Goal: Information Seeking & Learning: Learn about a topic

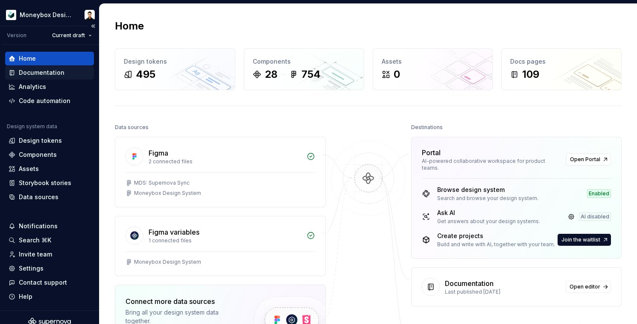
click at [46, 76] on div "Documentation" at bounding box center [42, 72] width 46 height 9
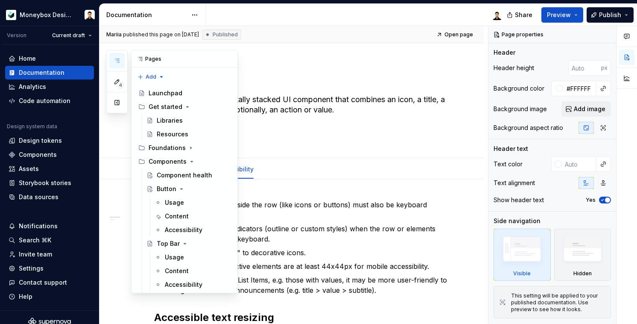
click at [119, 56] on button "button" at bounding box center [116, 60] width 15 height 15
type textarea "*"
click at [228, 60] on button "button" at bounding box center [229, 59] width 12 height 12
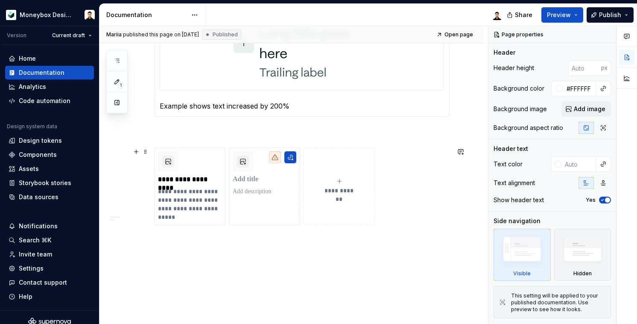
scroll to position [384, 0]
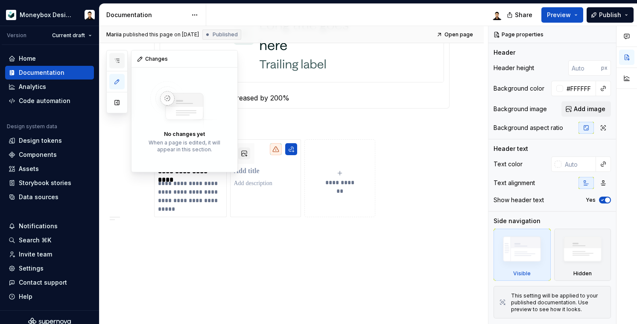
click at [123, 63] on button "button" at bounding box center [116, 60] width 15 height 15
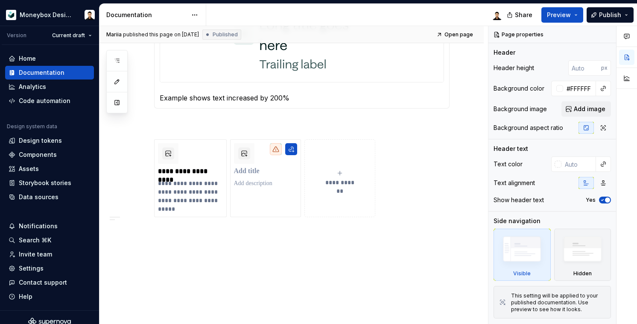
scroll to position [0, 0]
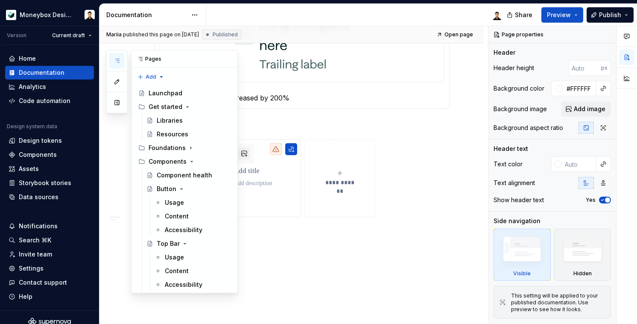
click at [119, 61] on icon "button" at bounding box center [117, 60] width 4 height 3
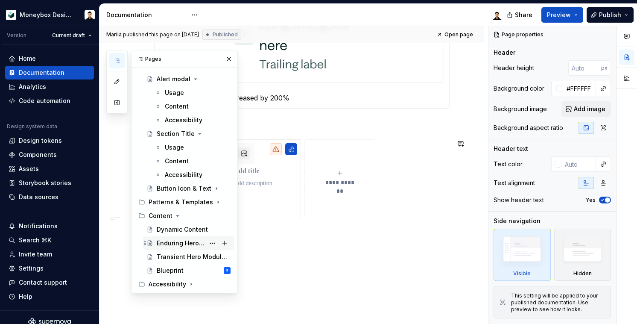
scroll to position [1105, 0]
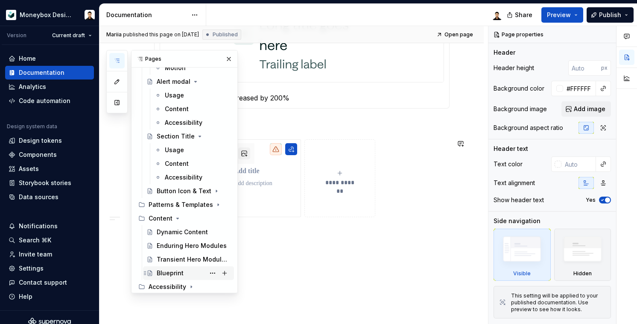
click at [162, 271] on div "Blueprint" at bounding box center [170, 273] width 27 height 9
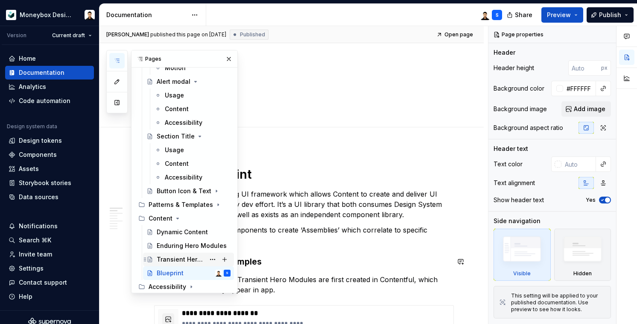
scroll to position [1108, 0]
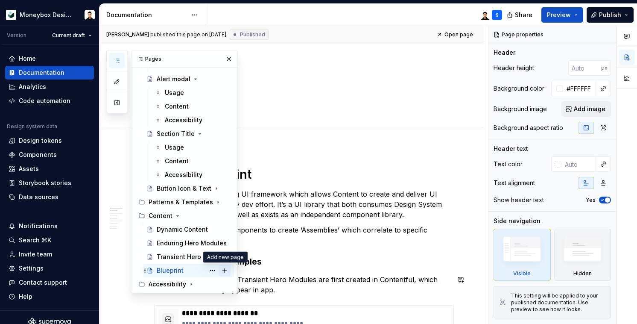
click at [226, 272] on button "Page tree" at bounding box center [225, 270] width 12 height 12
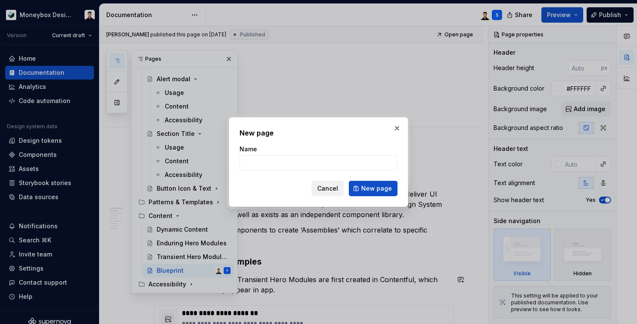
click at [333, 190] on span "Cancel" at bounding box center [327, 188] width 21 height 9
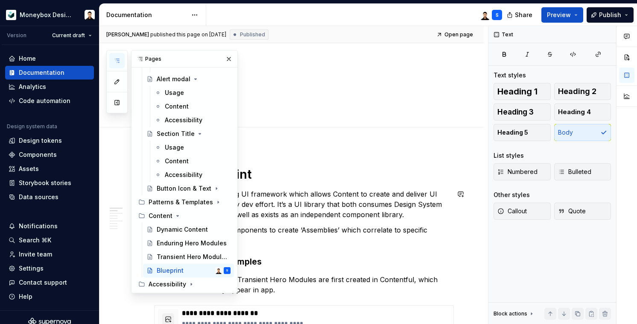
click at [335, 194] on p "Blueprint is the underlying UI framework which allows Content to create and del…" at bounding box center [302, 204] width 296 height 31
click at [229, 59] on button "button" at bounding box center [229, 59] width 12 height 12
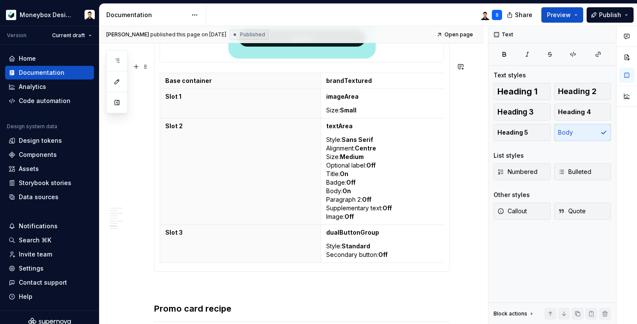
scroll to position [1067, 0]
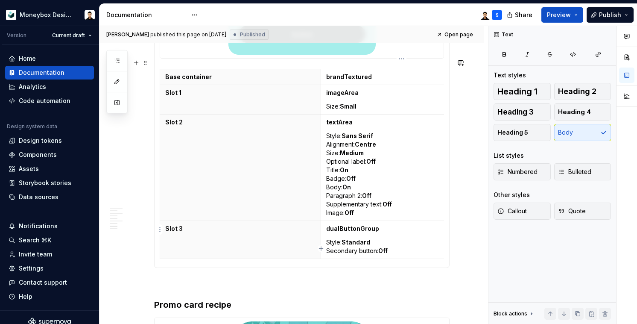
click at [431, 248] on td "dualButtonGroup Style: Standard Secondary button: Off" at bounding box center [401, 240] width 161 height 38
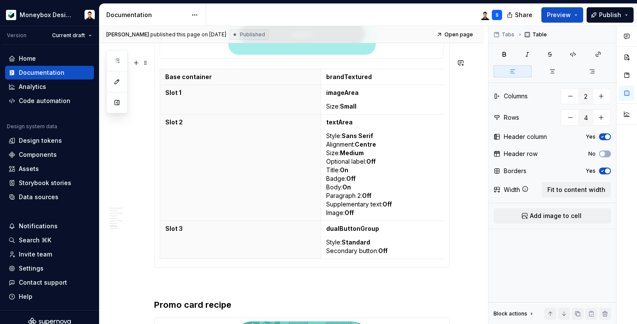
click at [431, 250] on div "Base container brandTextured Slot 1 imageArea Size: Small Slot 2 textArea Style…" at bounding box center [302, 166] width 284 height 194
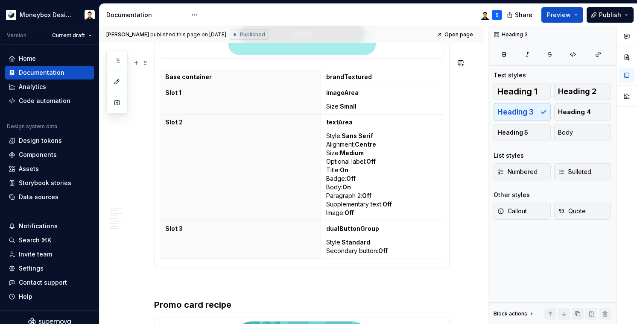
click at [450, 249] on div "Base container brandTextured Slot 1 imageArea Size: Small Slot 2 textArea Style…" at bounding box center [302, 100] width 296 height 336
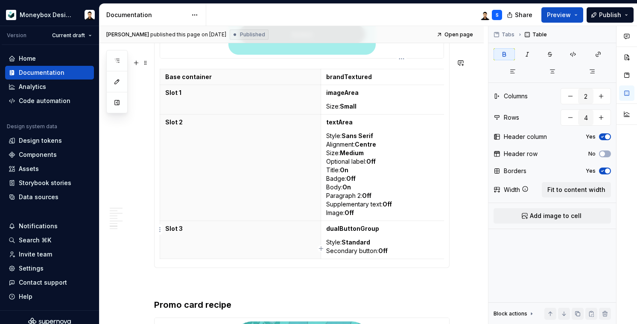
click at [450, 244] on div "Base container brandTextured Slot 1 imageArea Size: Small Slot 2 textArea Style…" at bounding box center [302, 100] width 296 height 336
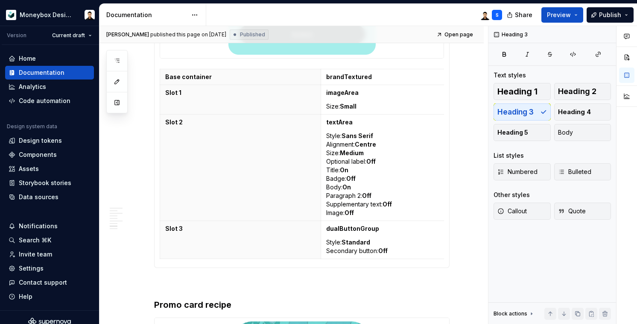
click at [314, 253] on div "Base container brandTextured Slot 1 imageArea Size: Small Slot 2 textArea Style…" at bounding box center [302, 100] width 296 height 336
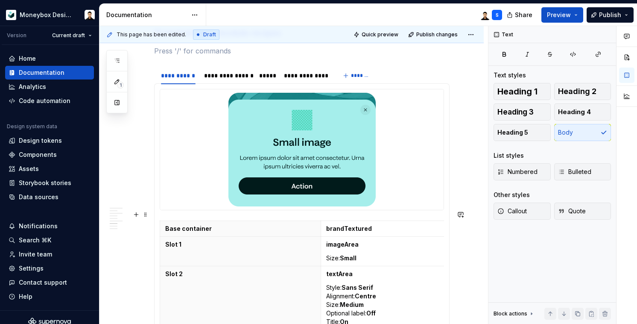
scroll to position [937, 0]
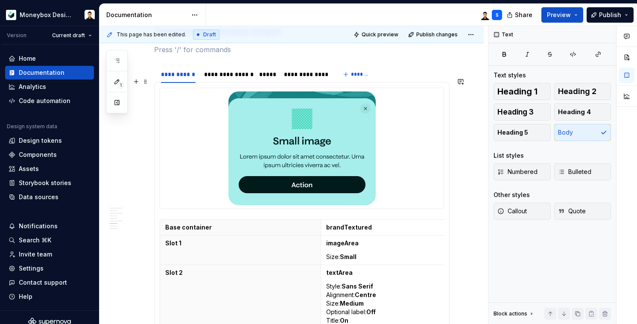
click at [234, 173] on img at bounding box center [302, 148] width 147 height 114
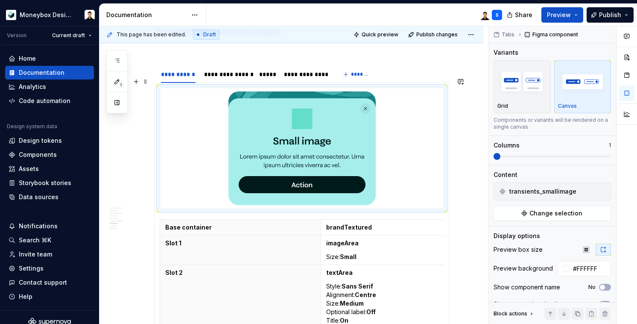
click at [165, 176] on div at bounding box center [302, 148] width 284 height 120
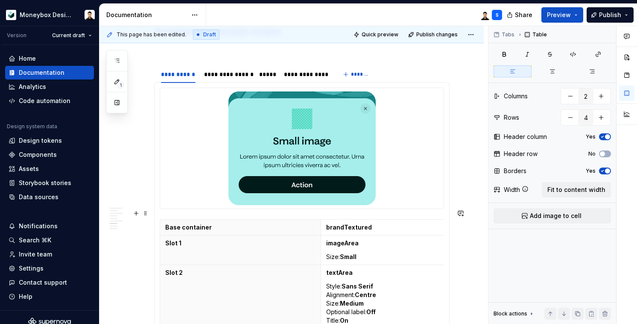
click at [170, 208] on section-item-column "Base container brandTextured Slot 1 imageArea Size: Small Slot 2 textArea Style…" at bounding box center [302, 250] width 284 height 325
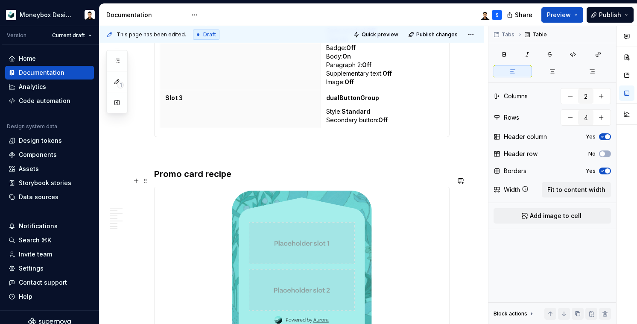
scroll to position [1235, 0]
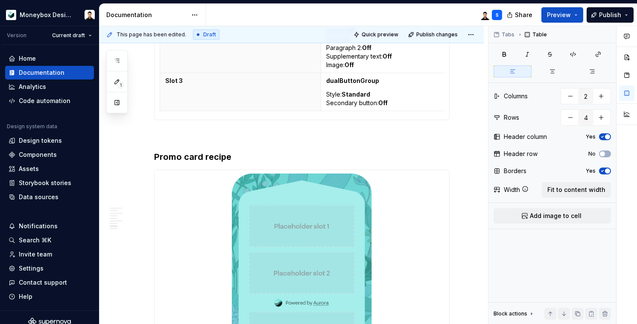
click at [198, 92] on th "Slot 3" at bounding box center [240, 92] width 161 height 38
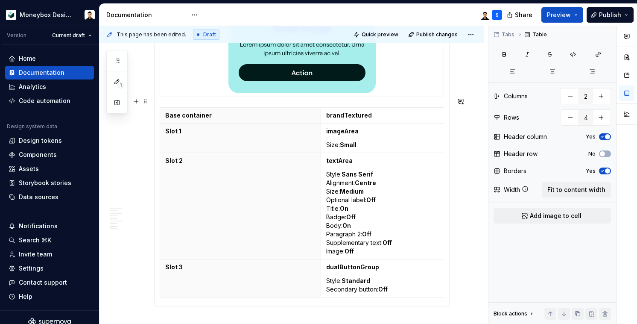
scroll to position [1020, 0]
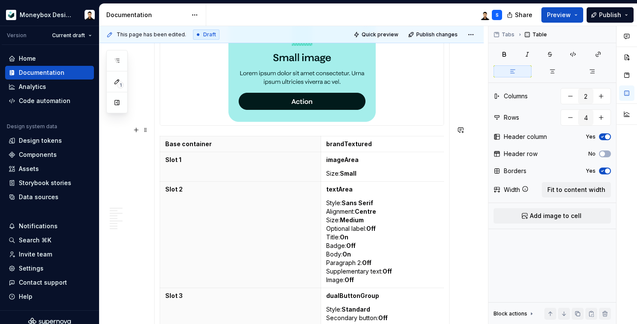
click at [166, 119] on section-item-column "Base container brandTextured Slot 1 imageArea Size: Small Slot 2 textArea Style…" at bounding box center [302, 166] width 284 height 325
click at [166, 120] on section-item-column "Base container brandTextured Slot 1 imageArea Size: Small Slot 2 textArea Style…" at bounding box center [302, 166] width 284 height 325
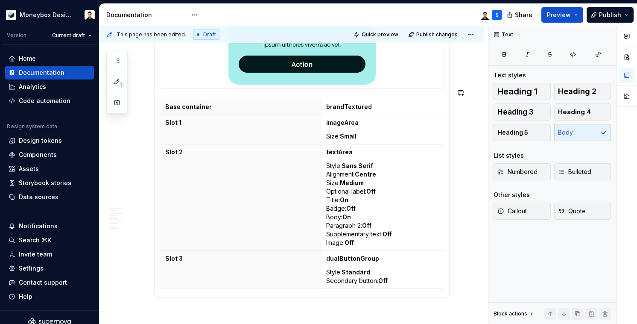
scroll to position [1073, 0]
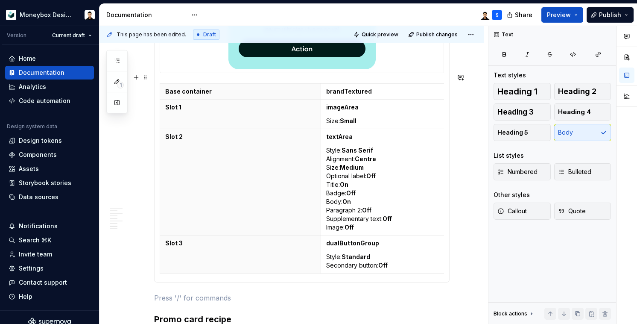
click at [161, 264] on div "Base container brandTextured Slot 1 imageArea Size: Small Slot 2 textArea Style…" at bounding box center [302, 180] width 284 height 194
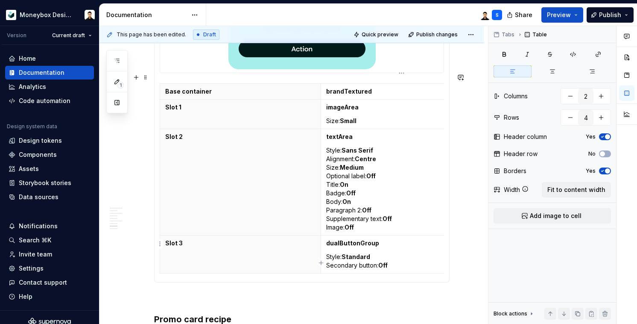
click at [440, 260] on td "dualButtonGroup Style: Standard Secondary button: Off" at bounding box center [401, 254] width 161 height 38
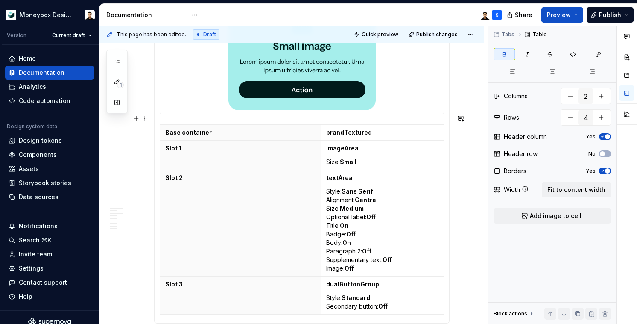
scroll to position [0, 34]
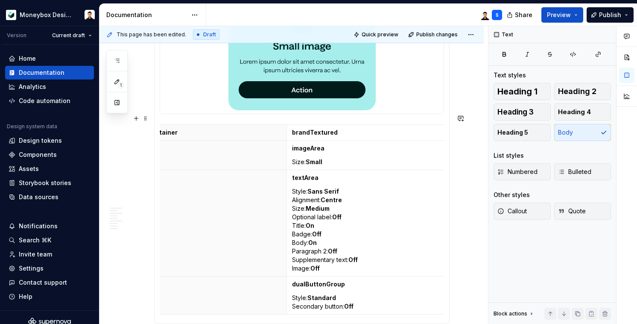
click at [450, 288] on div "Base container brandTextured Slot 1 imageArea Size: Small Slot 2 textArea Style…" at bounding box center [302, 155] width 296 height 336
type textarea "*"
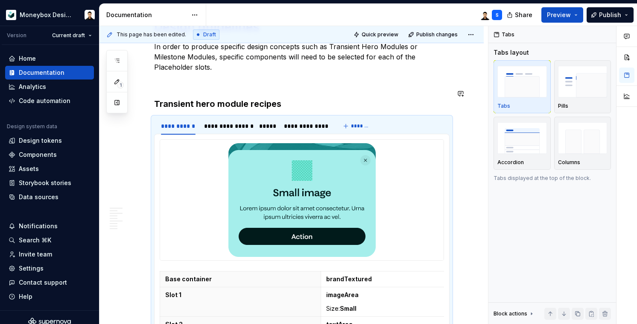
scroll to position [945, 0]
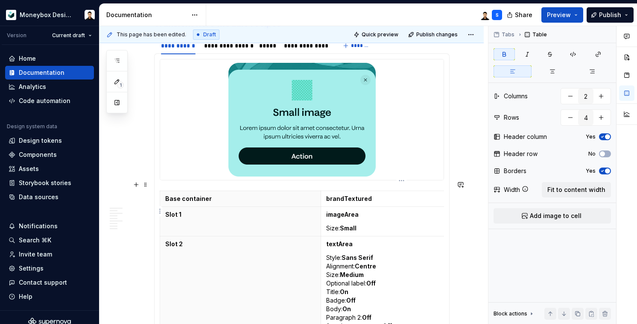
click at [447, 224] on p "Size: Small" at bounding box center [401, 228] width 151 height 9
click at [442, 210] on td "imageArea Size: Small" at bounding box center [401, 221] width 161 height 29
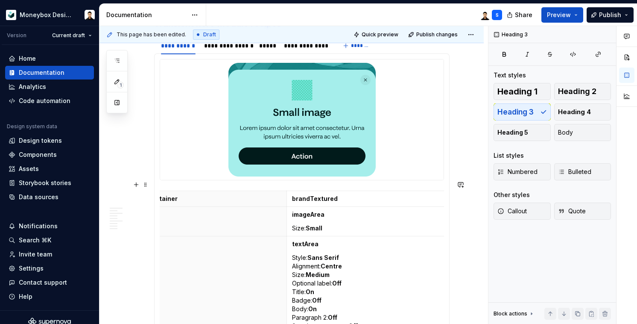
click at [449, 199] on div "Base container brandTextured Slot 1 imageArea Size: Small Slot 2 textArea Style…" at bounding box center [302, 221] width 296 height 336
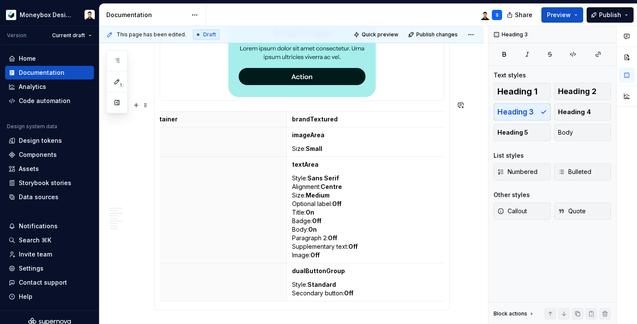
scroll to position [1029, 0]
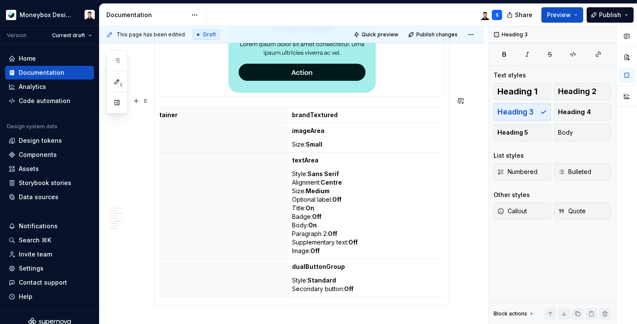
click at [450, 279] on div "Base container brandTextured Slot 1 imageArea Size: Small Slot 2 textArea Style…" at bounding box center [302, 138] width 296 height 336
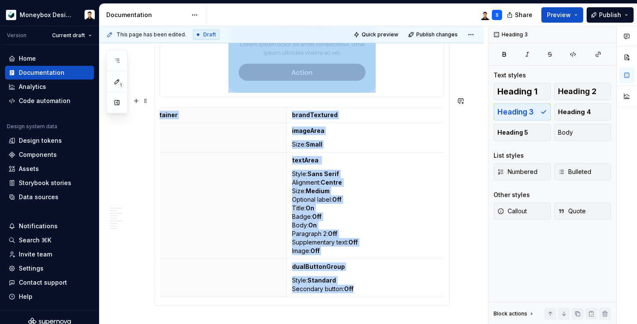
click at [450, 279] on div "Base container brandTextured Slot 1 imageArea Size: Small Slot 2 textArea Style…" at bounding box center [302, 138] width 296 height 336
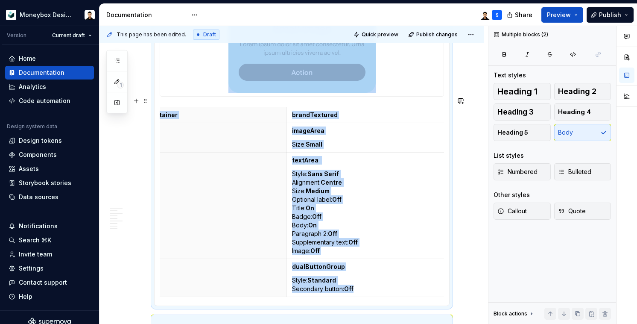
click at [450, 279] on div "Base container brandTextured Slot 1 imageArea Size: Small Slot 2 textArea Style…" at bounding box center [302, 138] width 296 height 336
click at [445, 278] on td "dualButtonGroup Style: Standard Secondary button: Off" at bounding box center [367, 278] width 161 height 38
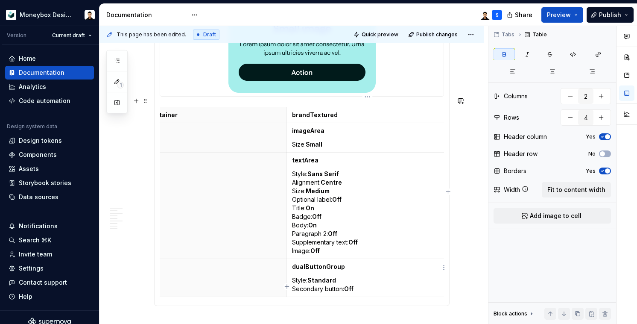
click at [448, 278] on table "Base container brandTextured Slot 1 imageArea Size: Small Slot 2 textArea Style…" at bounding box center [287, 202] width 323 height 190
click at [450, 209] on div "Base container brandTextured Slot 1 imageArea Size: Small Slot 2 textArea Style…" at bounding box center [302, 138] width 296 height 336
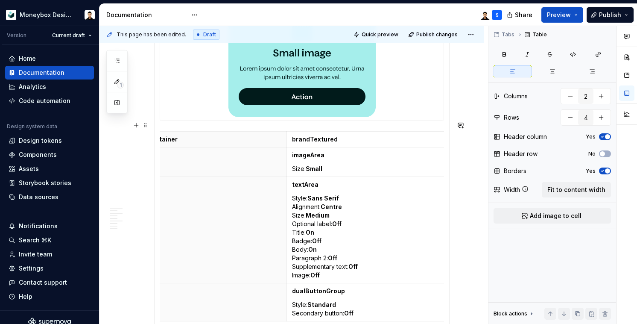
scroll to position [1000, 0]
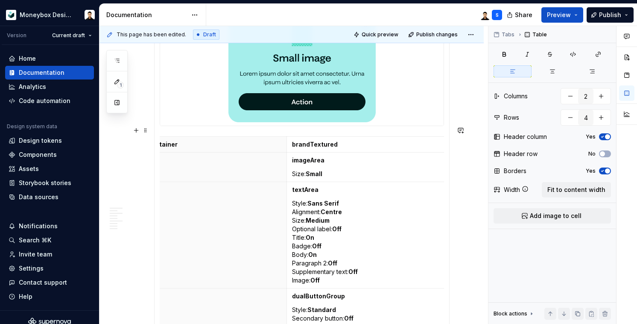
click at [430, 120] on section-item-column "Base container brandTextured Slot 1 imageArea Size: Small Slot 2 textArea Style…" at bounding box center [302, 167] width 284 height 325
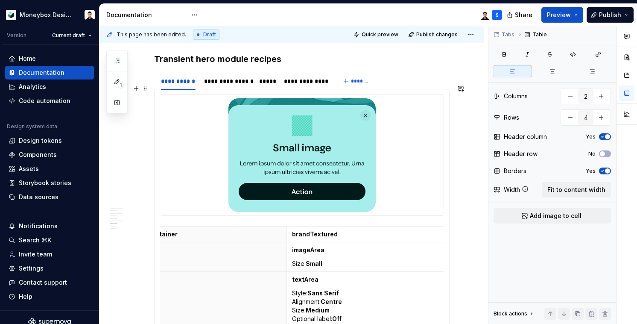
scroll to position [900, 0]
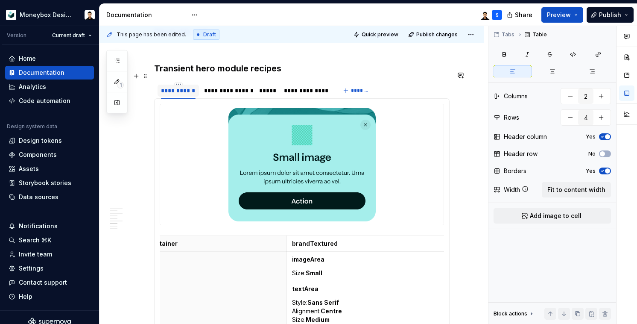
click at [181, 86] on div "**********" at bounding box center [178, 90] width 35 height 9
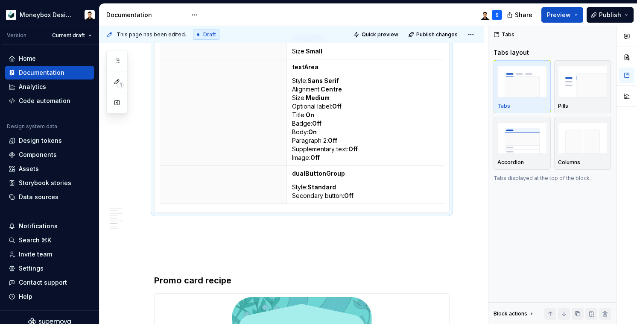
scroll to position [1225, 0]
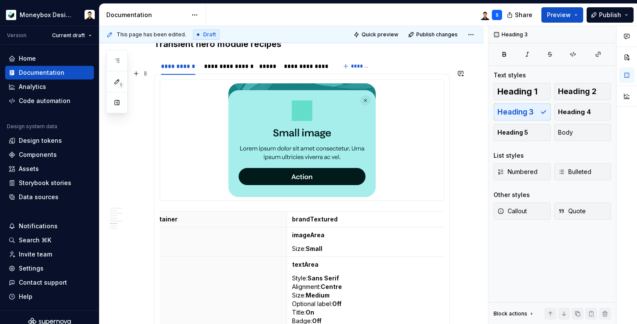
scroll to position [1146, 0]
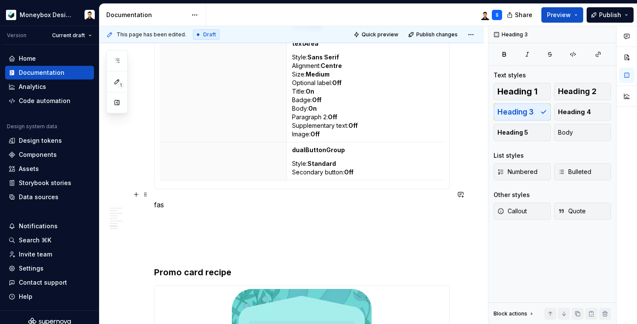
click at [188, 199] on p "fas" at bounding box center [302, 204] width 296 height 10
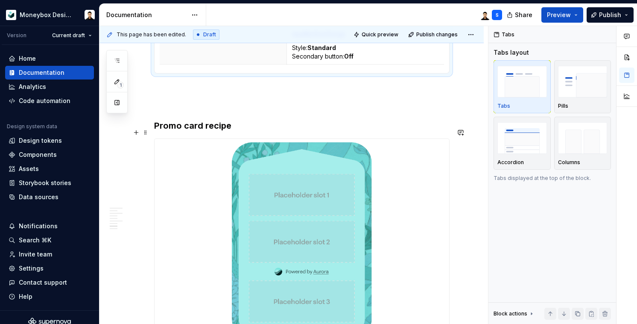
scroll to position [1232, 0]
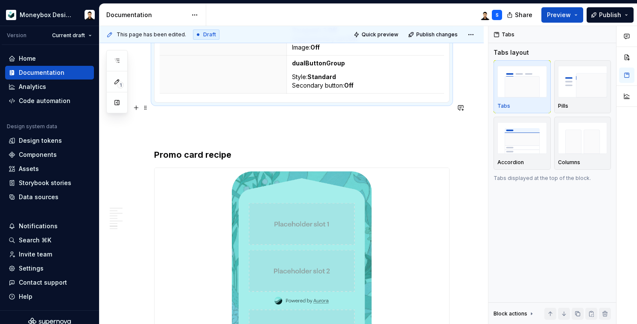
click at [166, 113] on p at bounding box center [302, 118] width 296 height 10
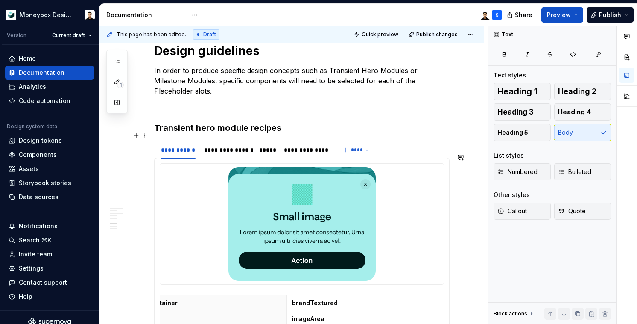
scroll to position [839, 0]
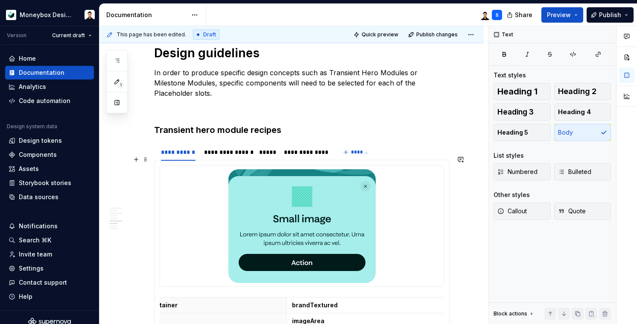
click at [444, 166] on div at bounding box center [302, 225] width 284 height 121
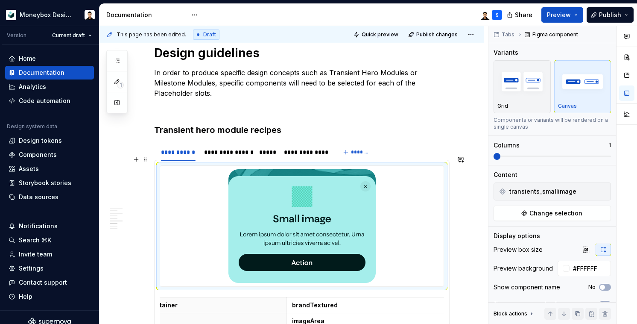
click at [444, 165] on div at bounding box center [302, 225] width 284 height 121
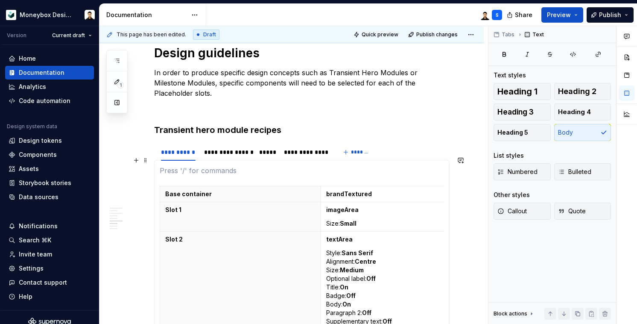
click at [180, 165] on p at bounding box center [302, 170] width 284 height 10
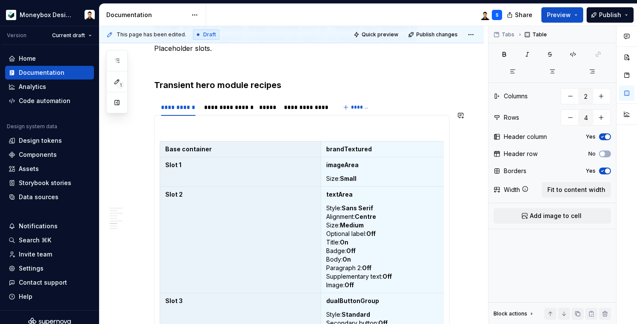
scroll to position [911, 0]
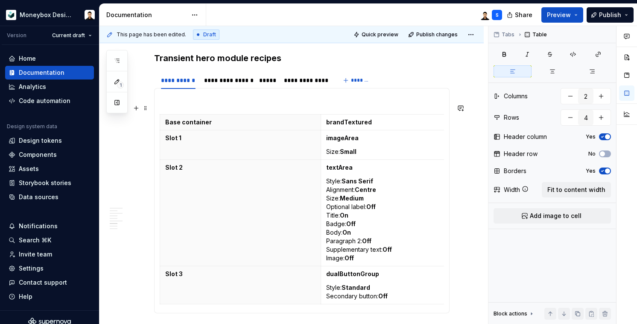
click at [174, 102] on section-item-column "Base container brandTextured Slot 1 imageArea Size: Small Slot 2 textArea Style…" at bounding box center [302, 201] width 284 height 214
click at [202, 118] on p "Base container" at bounding box center [240, 122] width 150 height 9
click at [233, 97] on section-item-column "Base container brandTextured Slot 1 imageArea Size: Small Slot 2 textArea Style…" at bounding box center [302, 201] width 284 height 214
click at [159, 112] on div "Base container brandTextured Slot 1 imageArea Size: Small Slot 2 textArea Style…" at bounding box center [302, 200] width 296 height 225
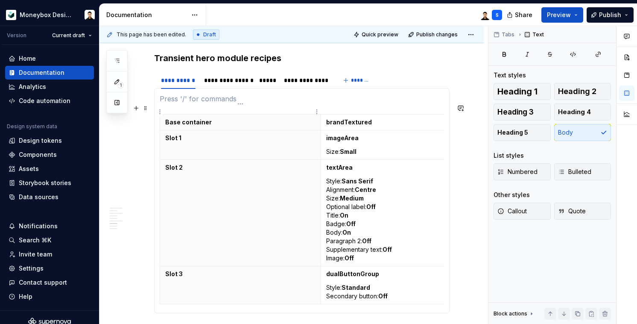
click at [170, 118] on p "Base container" at bounding box center [240, 122] width 150 height 9
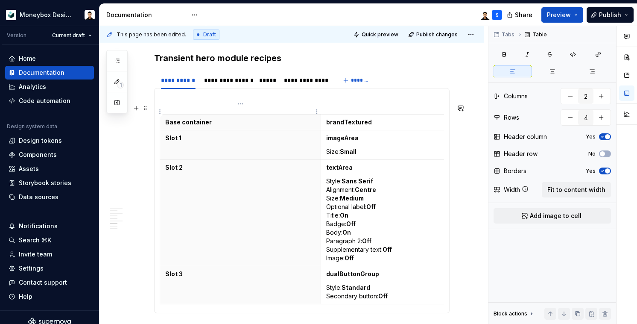
click at [189, 118] on p "Base container" at bounding box center [240, 122] width 150 height 9
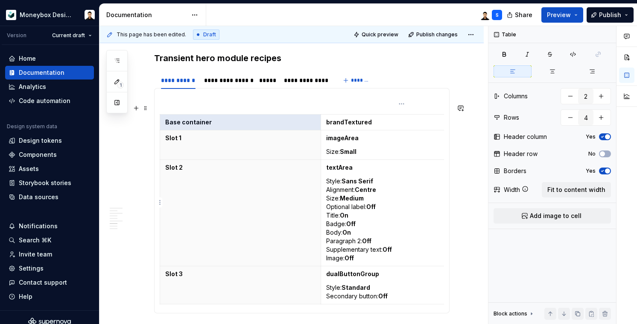
click at [442, 163] on p "textArea" at bounding box center [401, 167] width 151 height 9
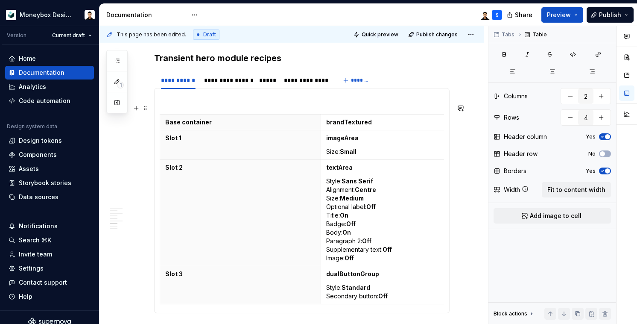
click at [316, 95] on section-item-column "Base container brandTextured Slot 1 imageArea Size: Small Slot 2 textArea Style…" at bounding box center [302, 201] width 284 height 214
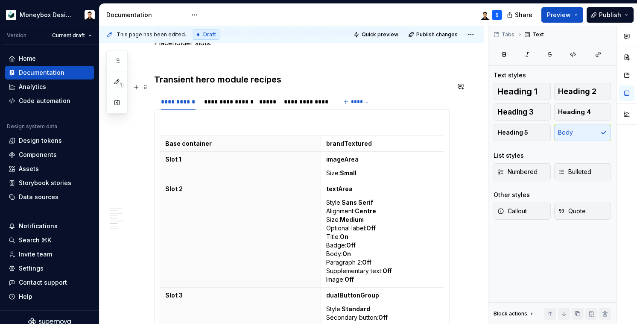
scroll to position [885, 0]
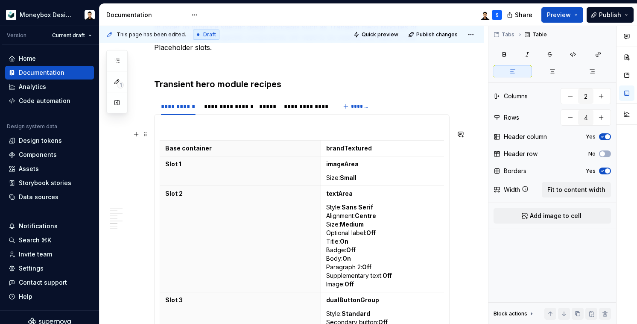
click at [166, 123] on section-item-column "Base container brandTextured Slot 1 imageArea Size: Small Slot 2 textArea Style…" at bounding box center [302, 237] width 284 height 235
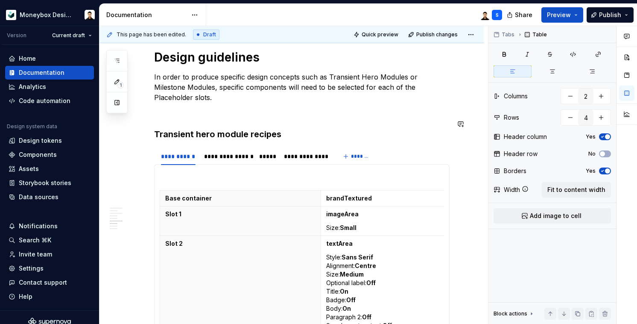
scroll to position [833, 0]
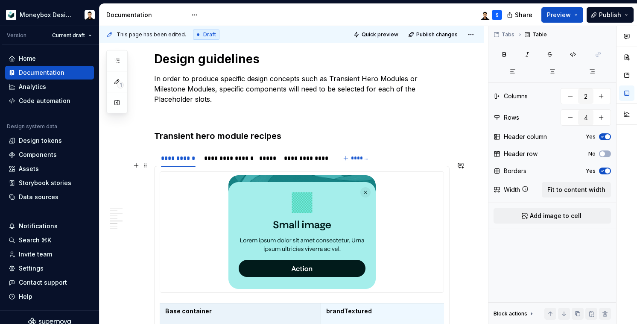
click at [167, 285] on div at bounding box center [302, 231] width 284 height 121
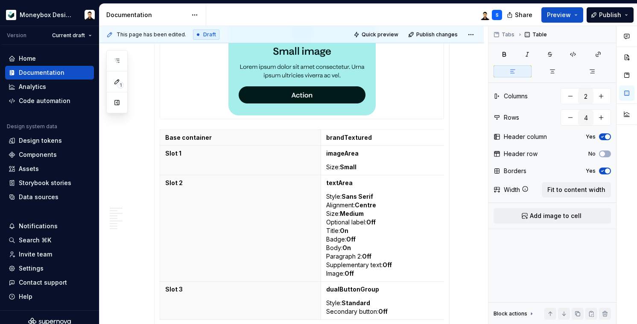
scroll to position [1114, 0]
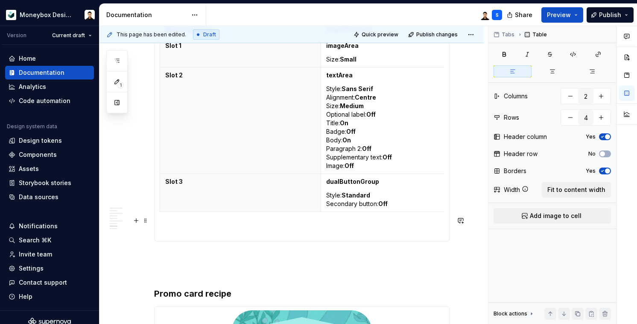
click at [184, 214] on section-item-column "Base container brandTextured Slot 1 imageArea Size: Small Slot 2 textArea Style…" at bounding box center [302, 63] width 284 height 346
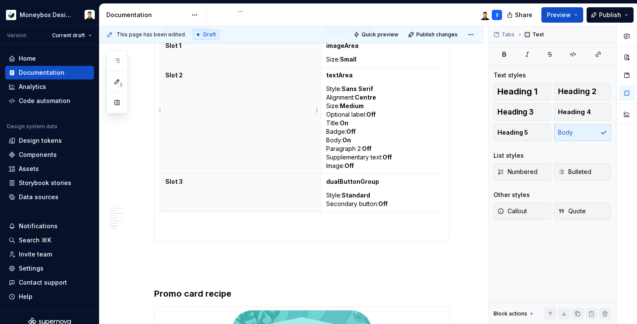
type textarea "*"
